Goal: Navigation & Orientation: Find specific page/section

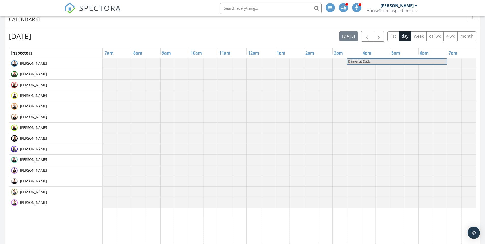
scroll to position [472, 493]
click at [380, 35] on span "button" at bounding box center [379, 36] width 6 height 6
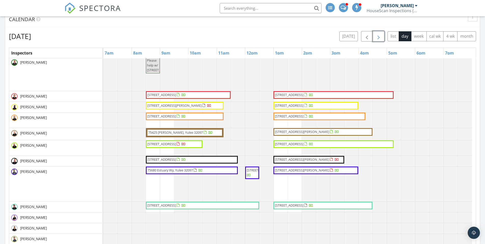
scroll to position [0, 0]
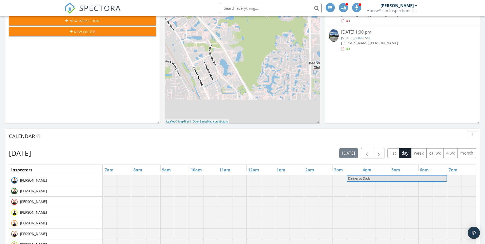
scroll to position [82, 0]
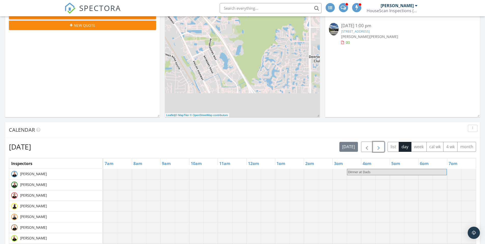
click at [382, 146] on button "button" at bounding box center [379, 147] width 12 height 10
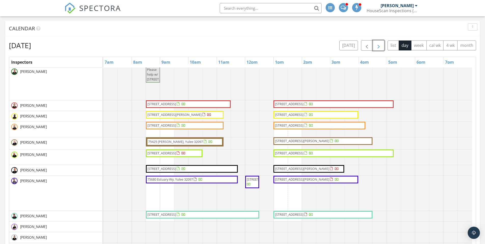
scroll to position [177, 0]
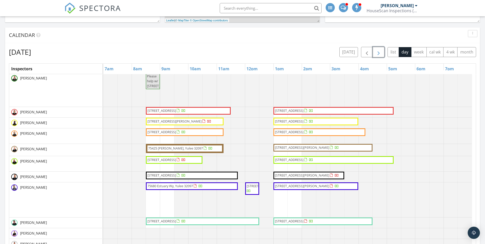
click at [379, 55] on span "button" at bounding box center [379, 52] width 6 height 6
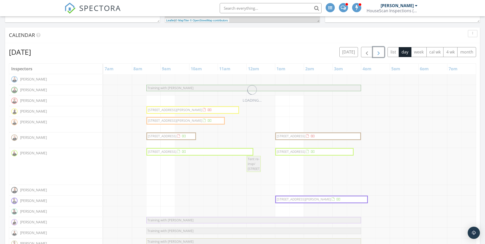
scroll to position [0, 0]
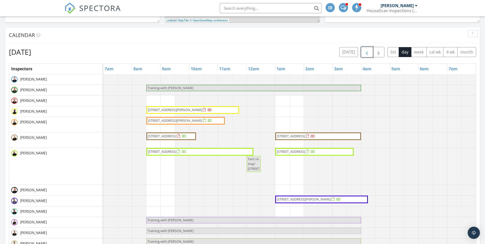
click at [365, 53] on span "button" at bounding box center [367, 52] width 6 height 6
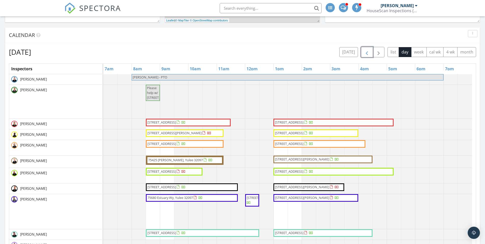
click at [176, 123] on span "[STREET_ADDRESS]" at bounding box center [162, 122] width 29 height 5
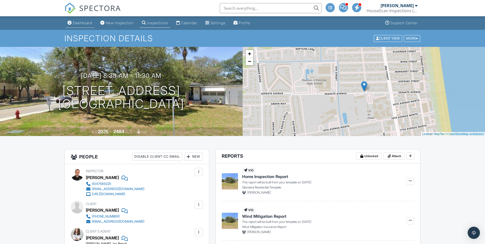
click at [82, 23] on div "Dashboard" at bounding box center [82, 23] width 19 height 4
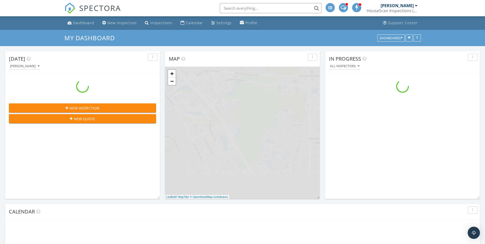
scroll to position [472, 493]
